Goal: Task Accomplishment & Management: Use online tool/utility

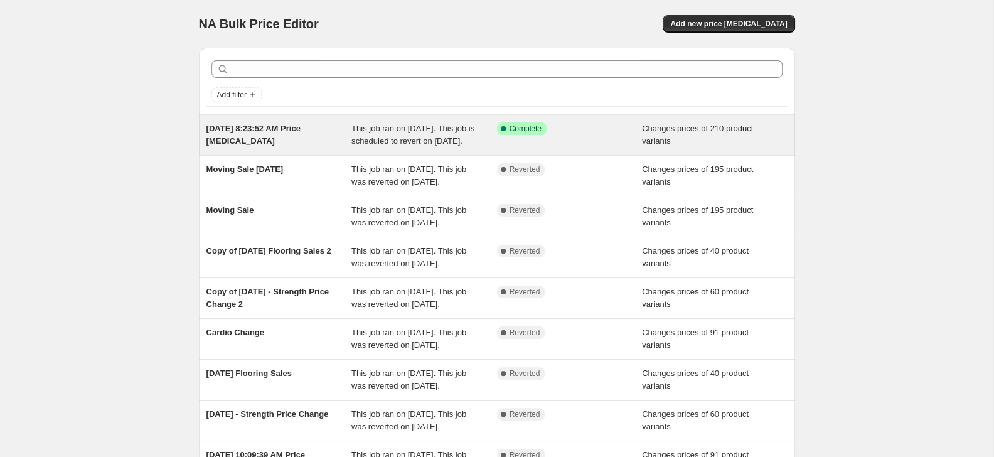
click at [566, 142] on div "Success Complete Complete" at bounding box center [570, 134] width 146 height 25
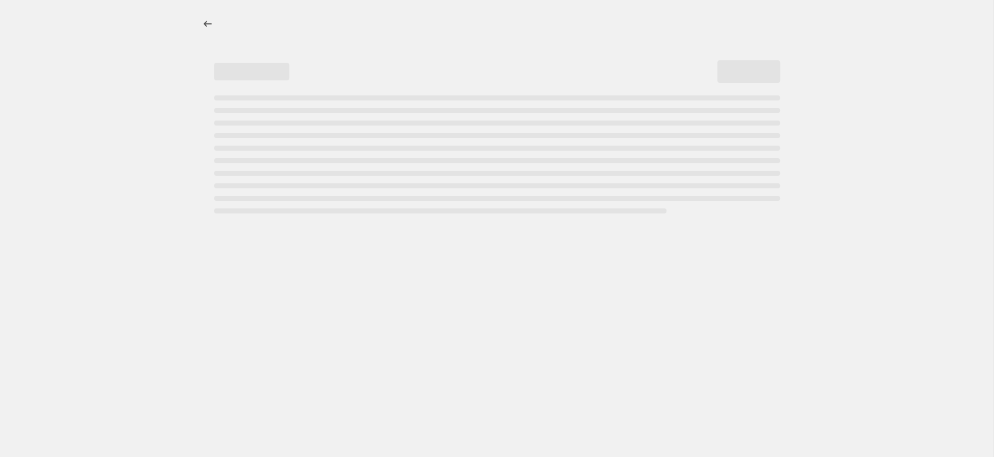
select select "inventory_quantity"
select select ">"
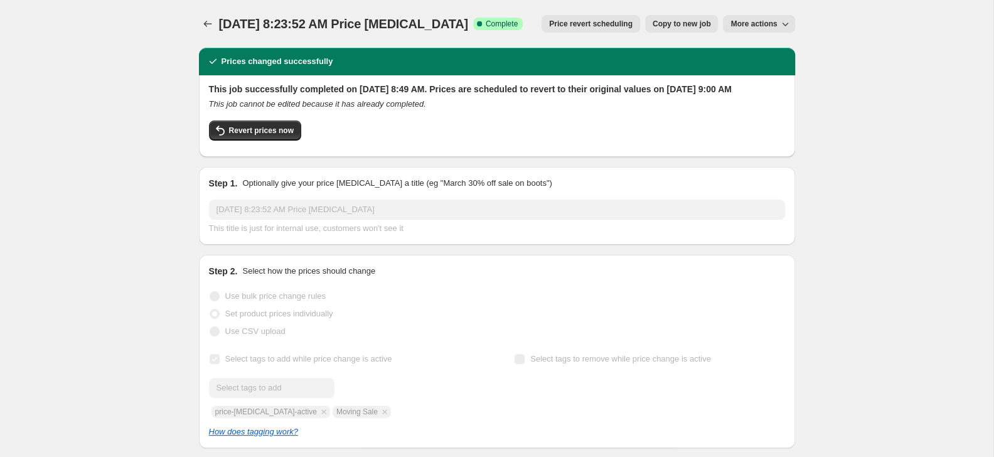
click at [744, 23] on span "More actions" at bounding box center [754, 24] width 46 height 10
click at [571, 24] on span "Price revert scheduling" at bounding box center [590, 24] width 83 height 10
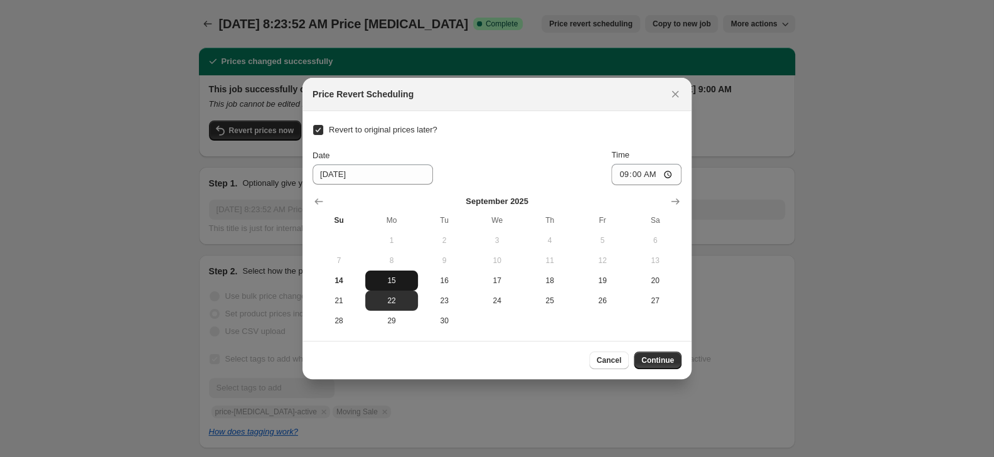
click at [402, 279] on span "15" at bounding box center [391, 281] width 43 height 10
type input "[DATE]"
click at [650, 358] on span "Continue" at bounding box center [657, 360] width 33 height 10
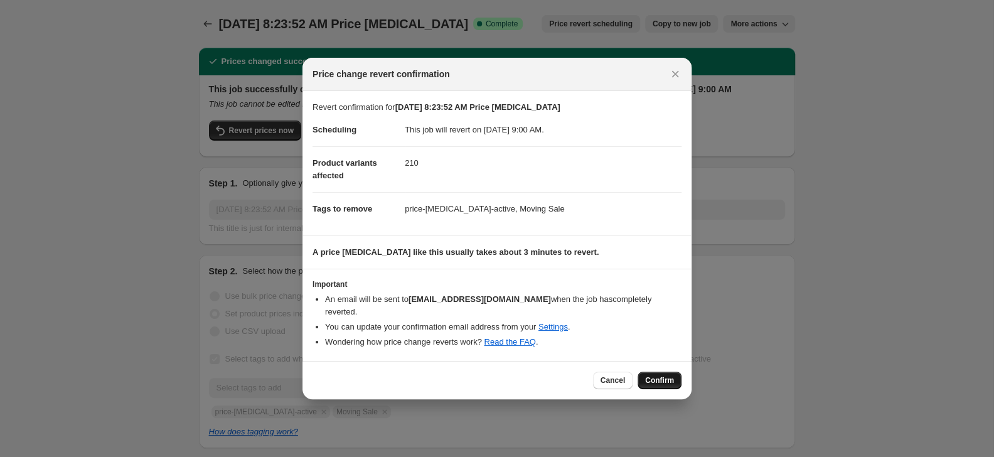
click at [651, 379] on span "Confirm" at bounding box center [659, 380] width 29 height 10
